Goal: Find specific page/section: Find specific page/section

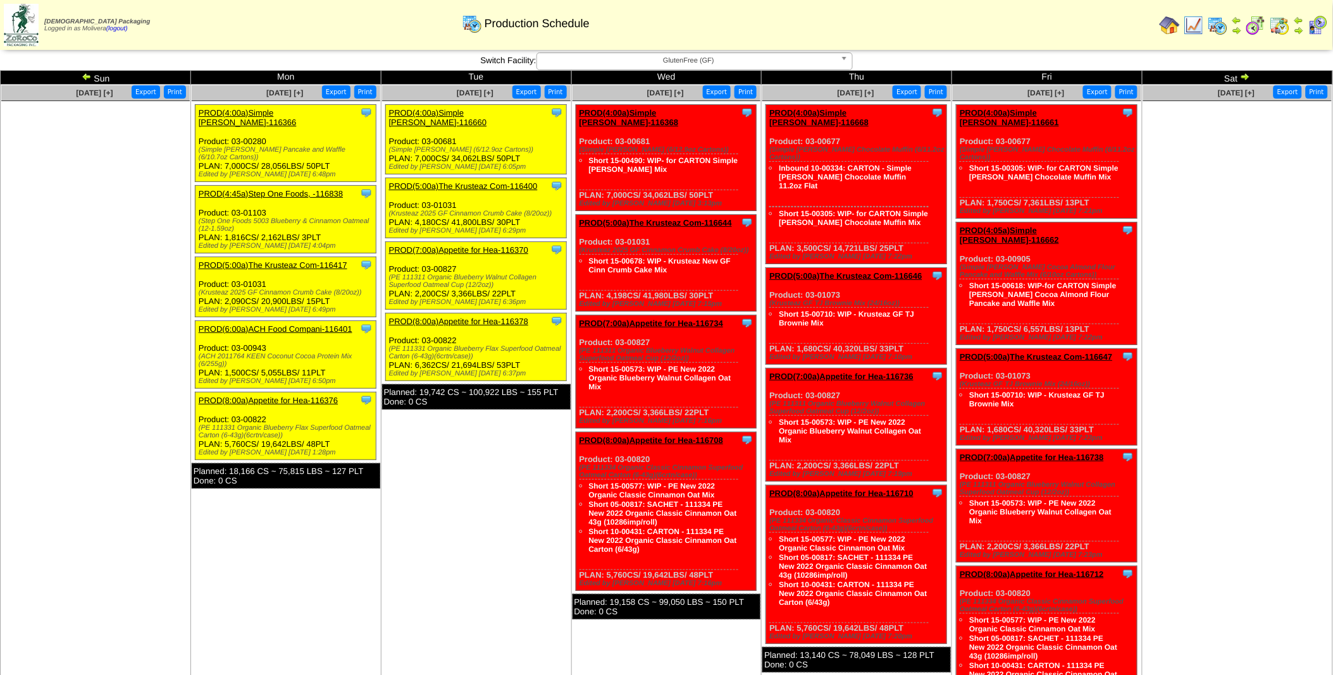
click at [85, 79] on img at bounding box center [87, 76] width 10 height 10
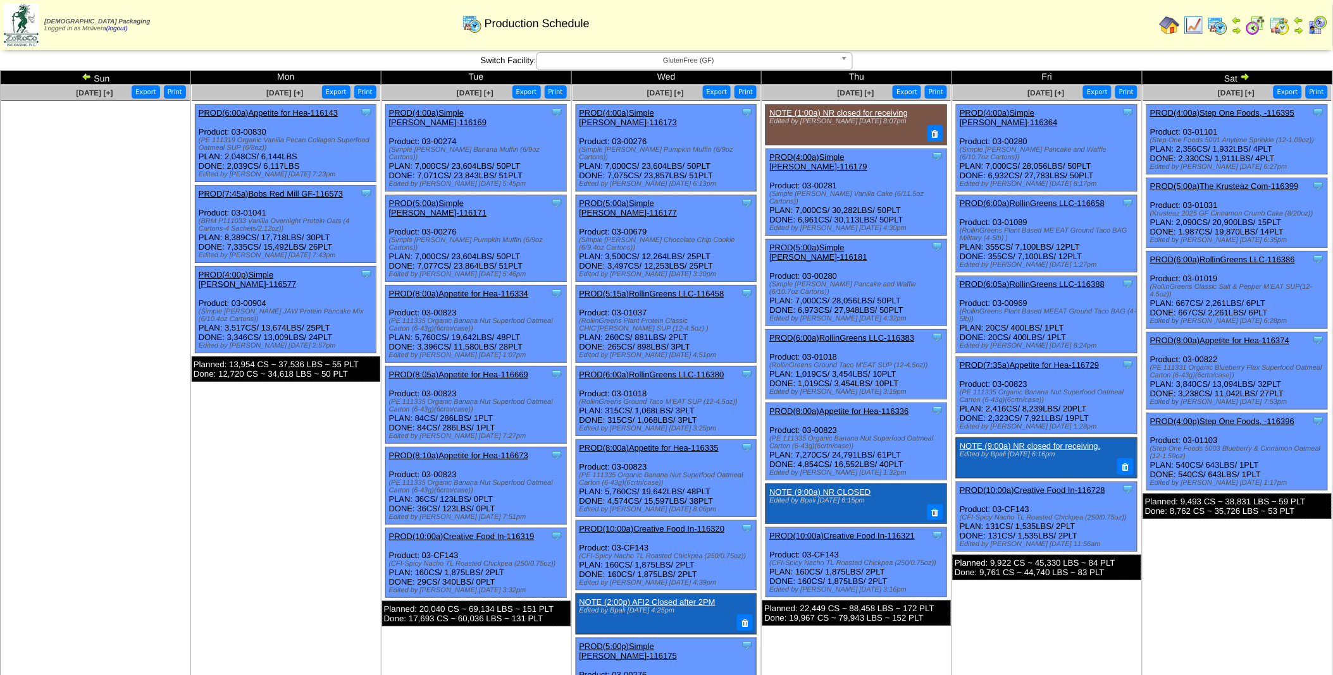
click at [85, 79] on img at bounding box center [87, 76] width 10 height 10
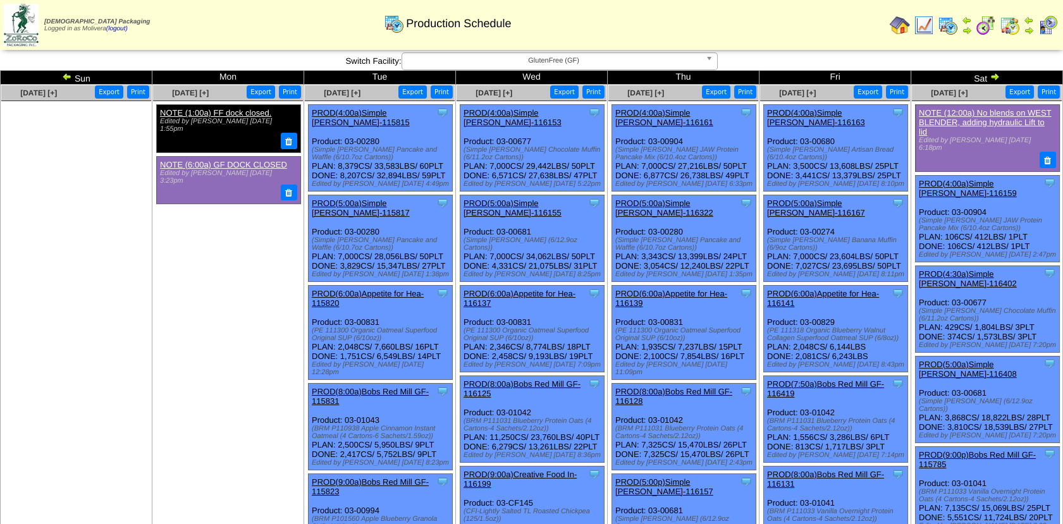
click at [997, 82] on link at bounding box center [993, 78] width 13 height 10
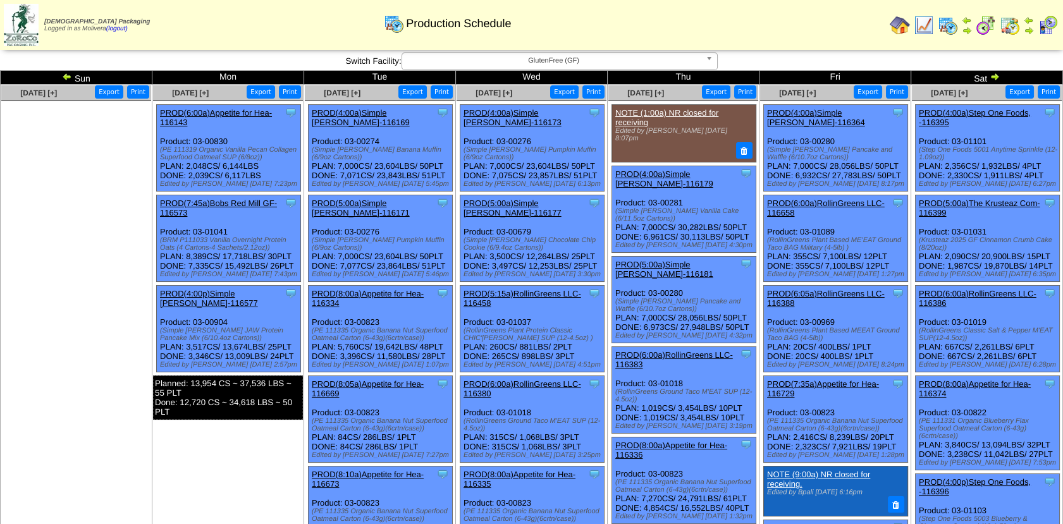
click at [997, 75] on img at bounding box center [995, 76] width 10 height 10
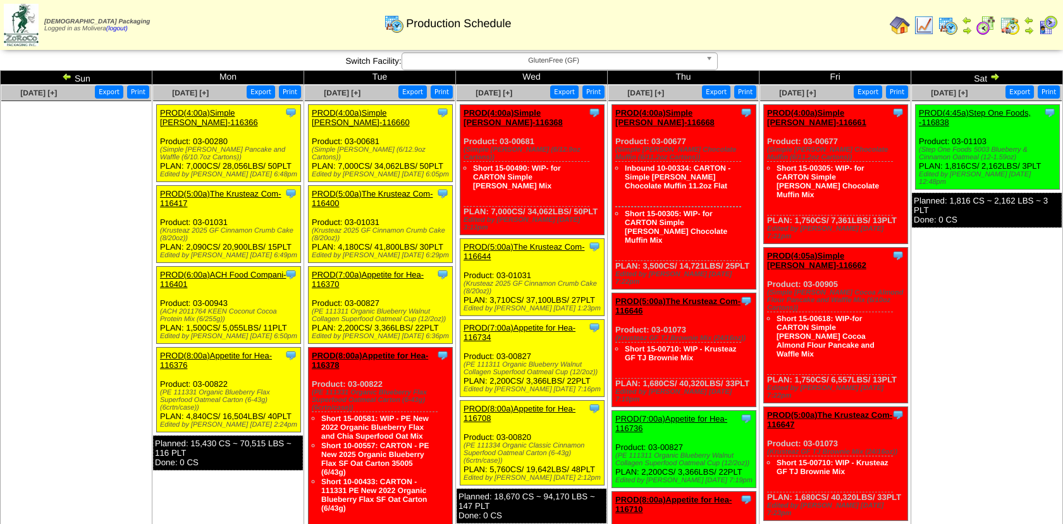
click at [64, 77] on img at bounding box center [67, 76] width 10 height 10
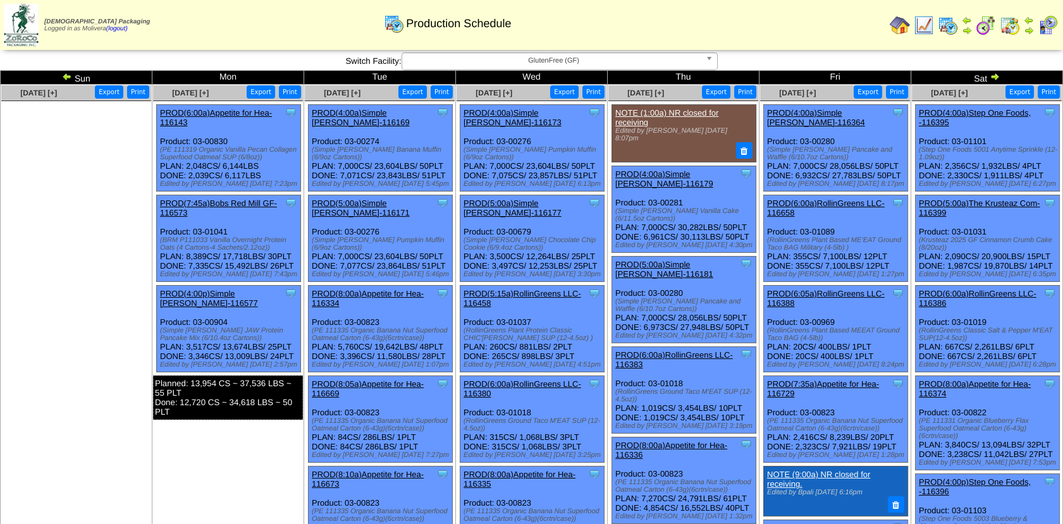
click at [1002, 77] on td "Sat" at bounding box center [987, 78] width 152 height 14
click at [990, 74] on img at bounding box center [995, 76] width 10 height 10
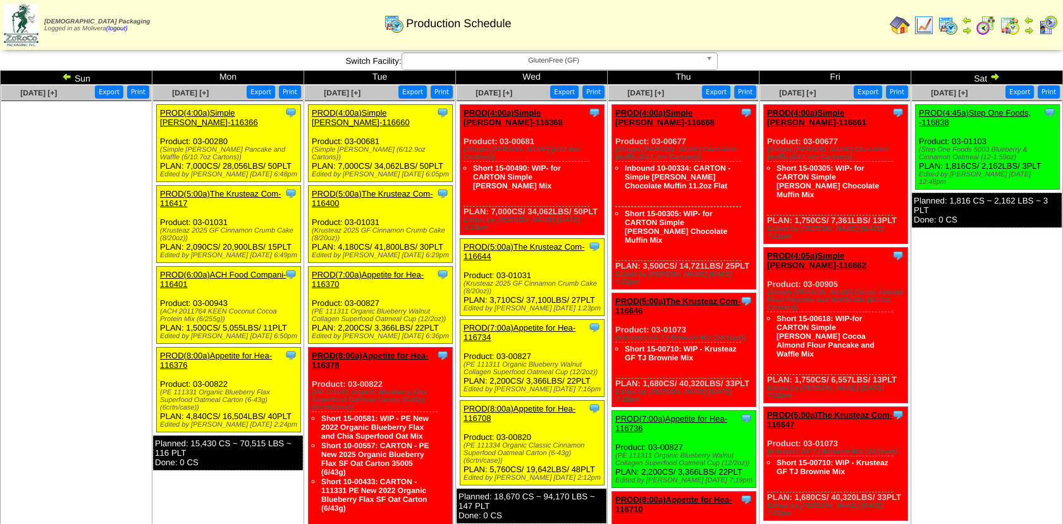
click at [994, 74] on img at bounding box center [995, 76] width 10 height 10
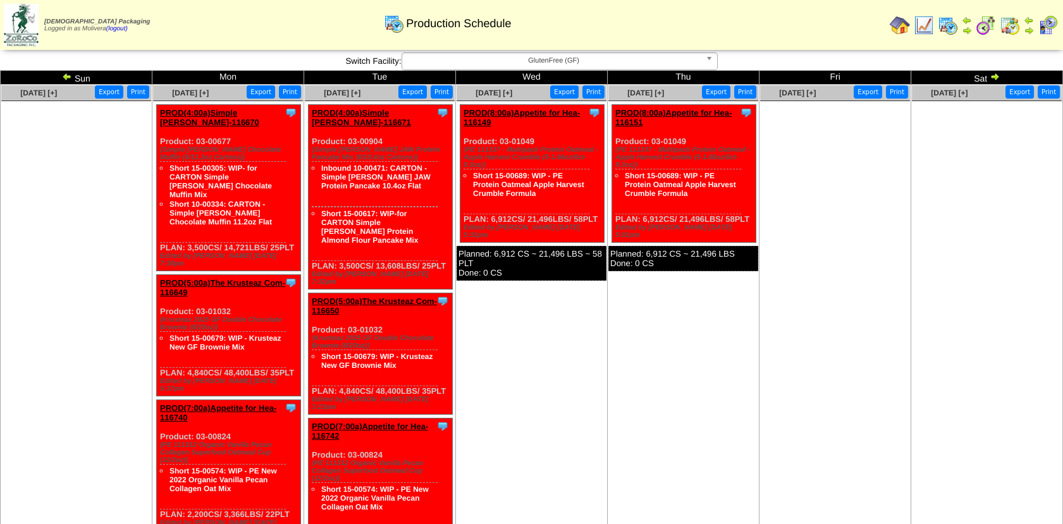
click at [983, 23] on img at bounding box center [986, 25] width 20 height 20
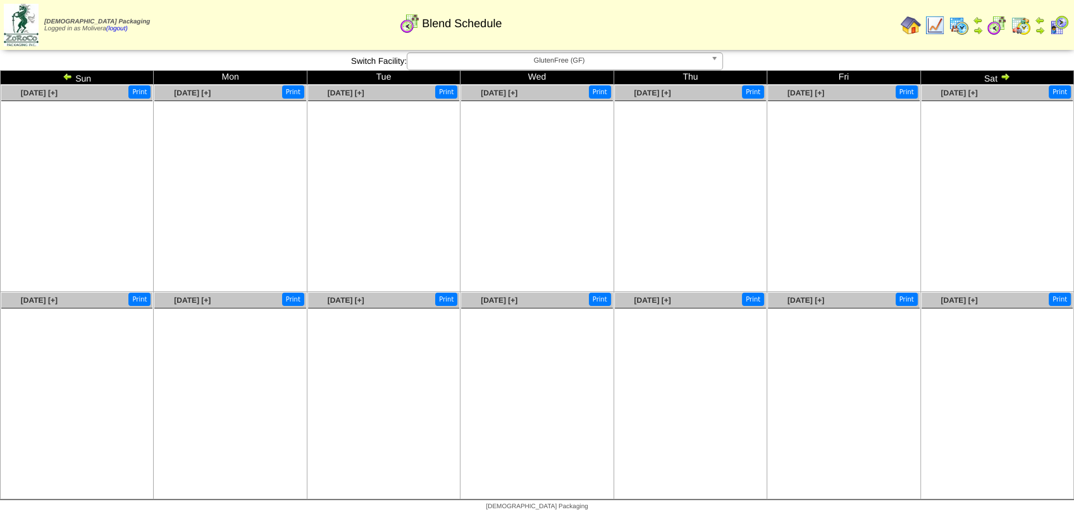
click at [67, 78] on img at bounding box center [68, 76] width 10 height 10
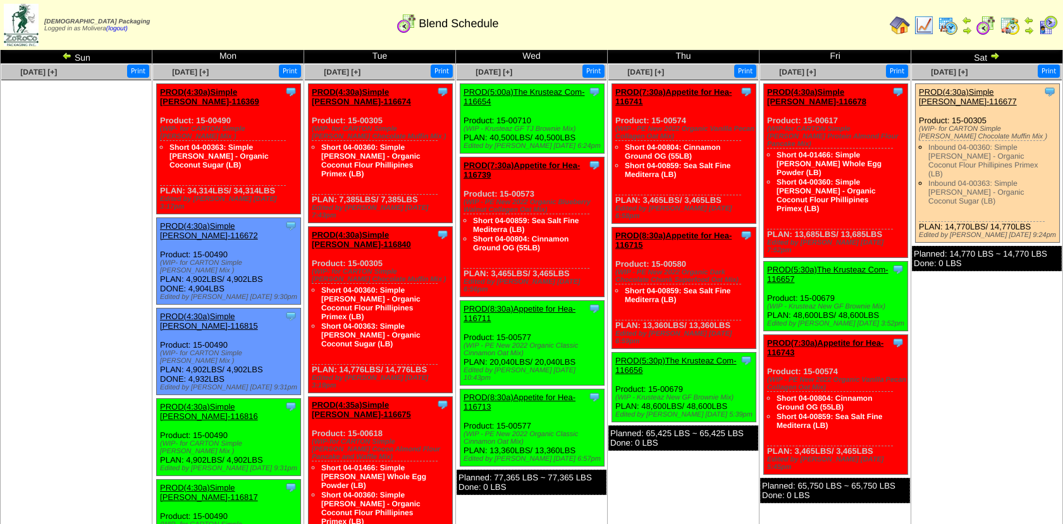
scroll to position [18, 0]
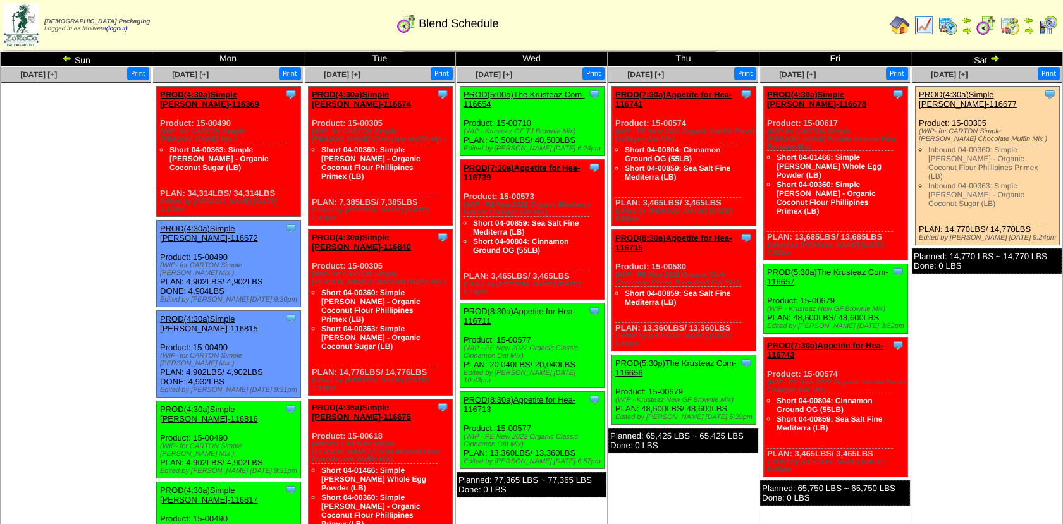
click at [944, 28] on img at bounding box center [948, 25] width 20 height 20
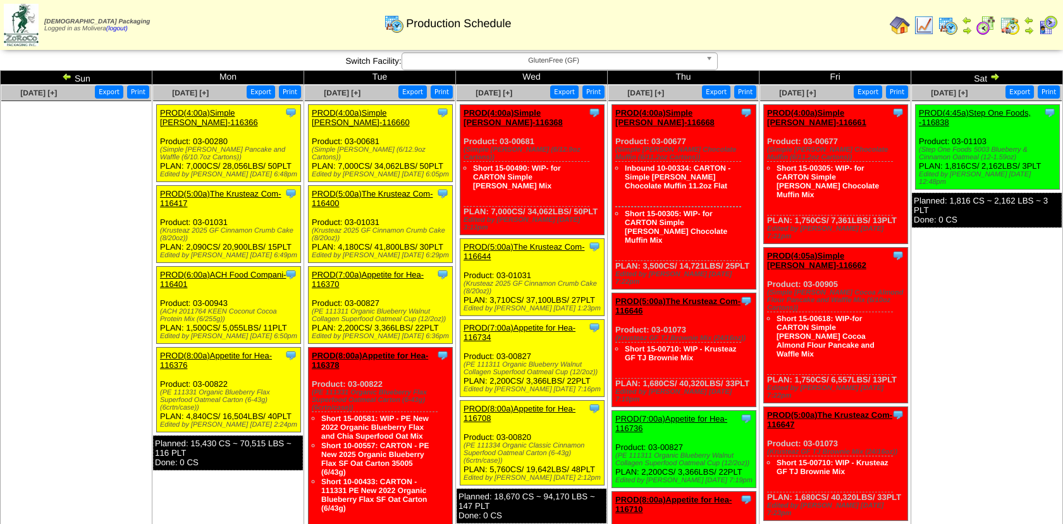
click at [990, 77] on img at bounding box center [995, 76] width 10 height 10
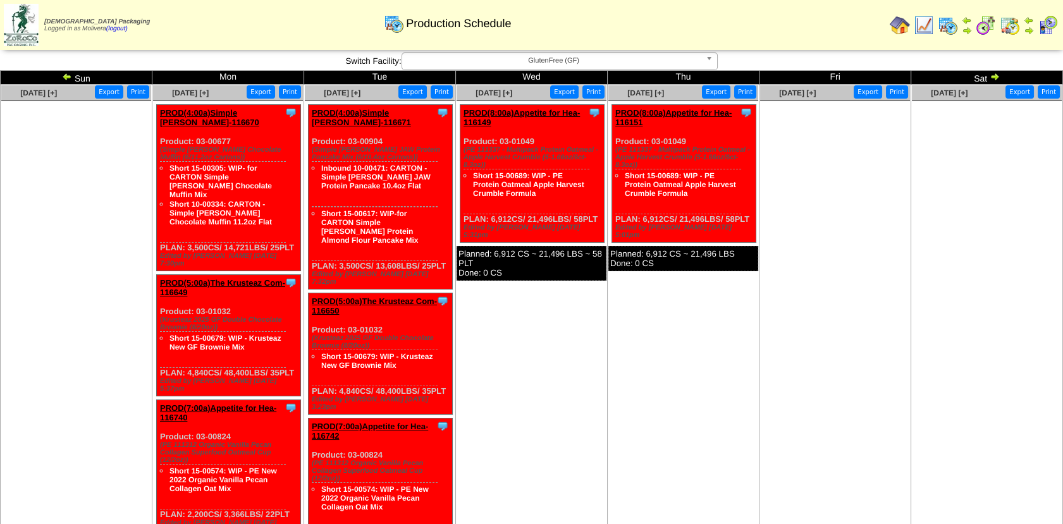
click at [66, 75] on img at bounding box center [67, 76] width 10 height 10
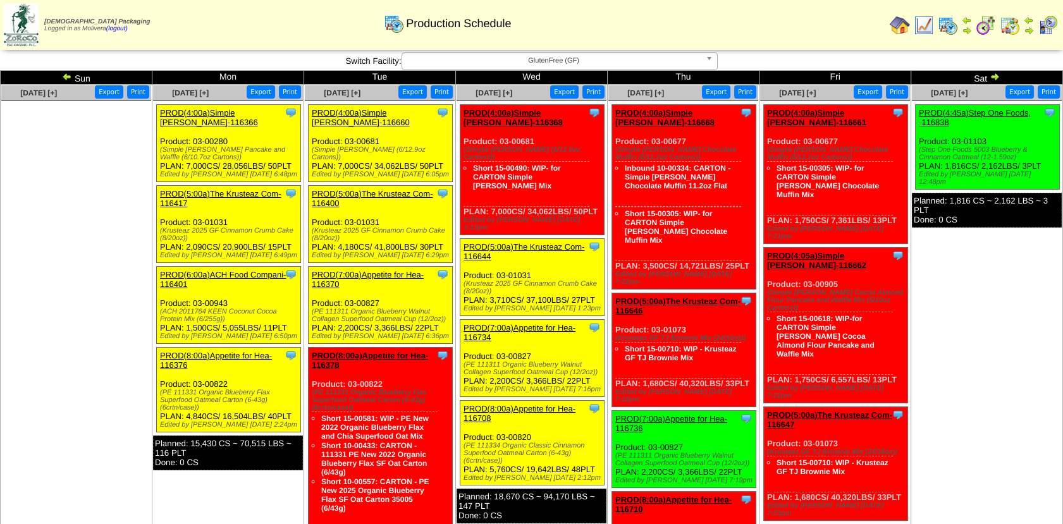
click at [992, 77] on img at bounding box center [995, 76] width 10 height 10
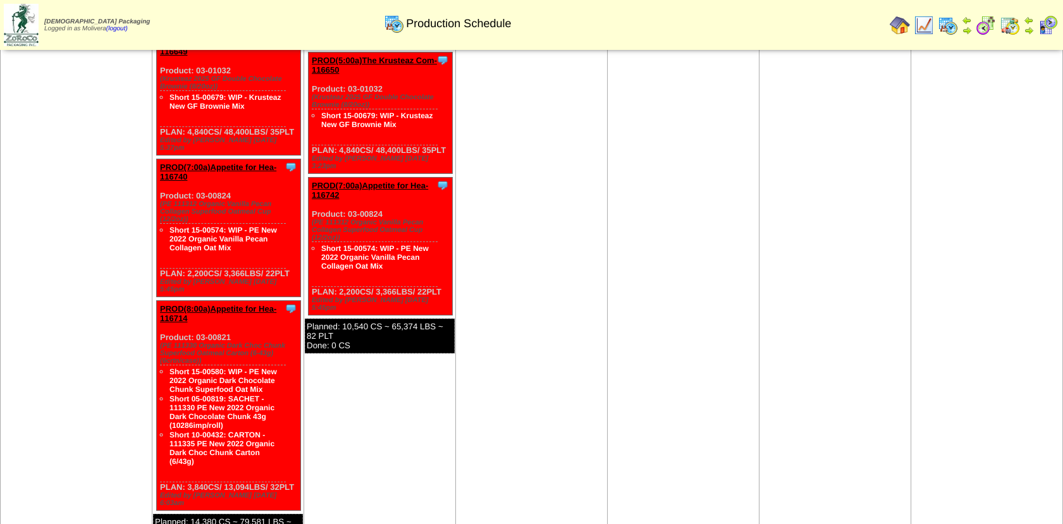
scroll to position [246, 0]
